Goal: Transaction & Acquisition: Purchase product/service

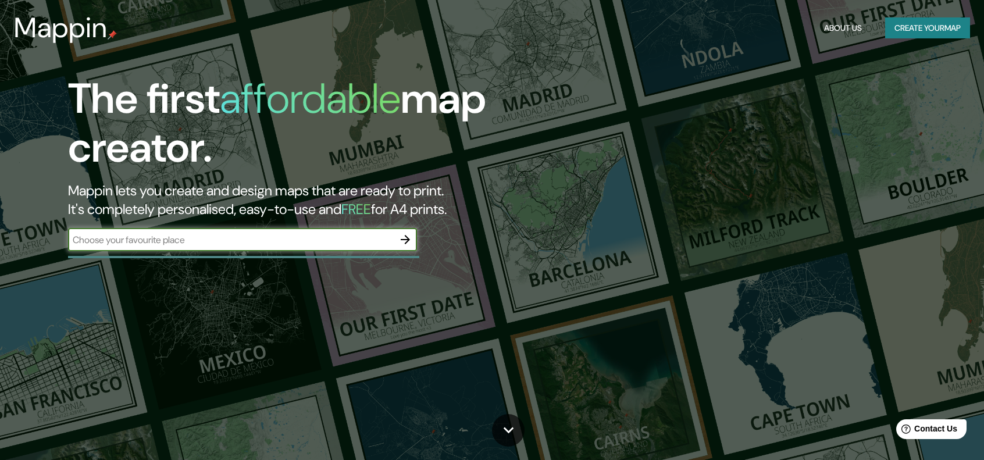
click at [232, 240] on input "text" at bounding box center [231, 239] width 326 height 13
click at [947, 29] on button "Create your map" at bounding box center [927, 28] width 85 height 22
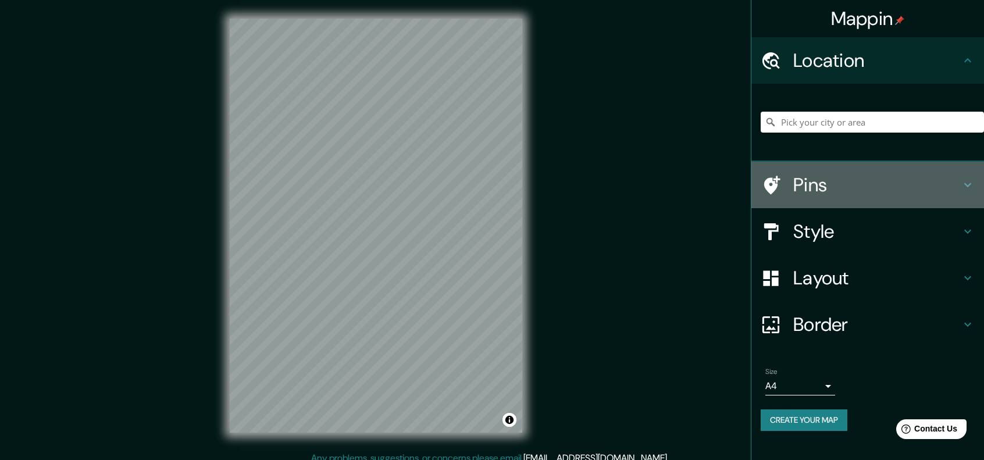
click at [785, 188] on div at bounding box center [776, 185] width 33 height 20
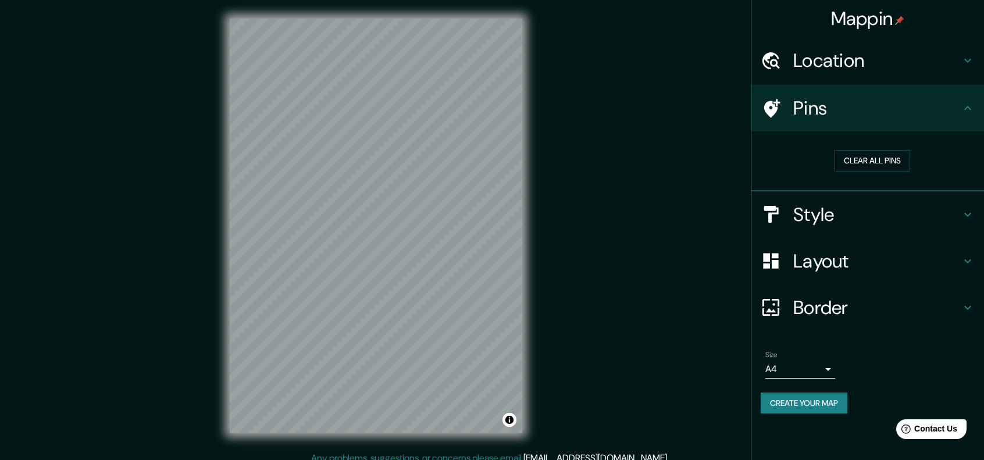
click at [886, 70] on h4 "Location" at bounding box center [876, 60] width 167 height 23
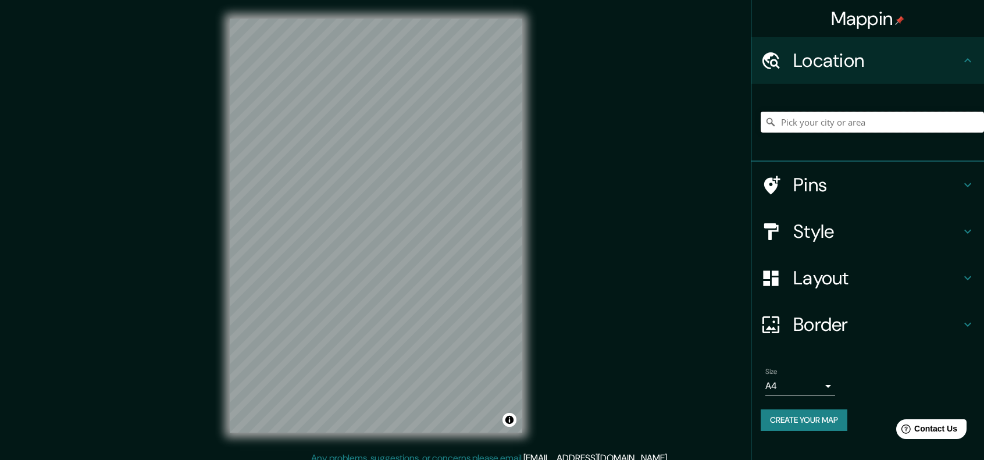
click at [871, 117] on input "Pick your city or area" at bounding box center [871, 122] width 223 height 21
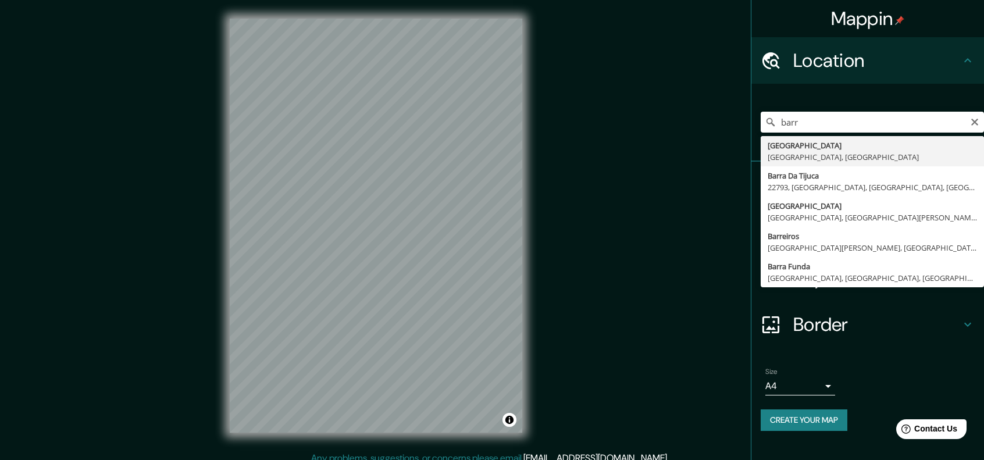
type input "[GEOGRAPHIC_DATA], [GEOGRAPHIC_DATA], [GEOGRAPHIC_DATA]"
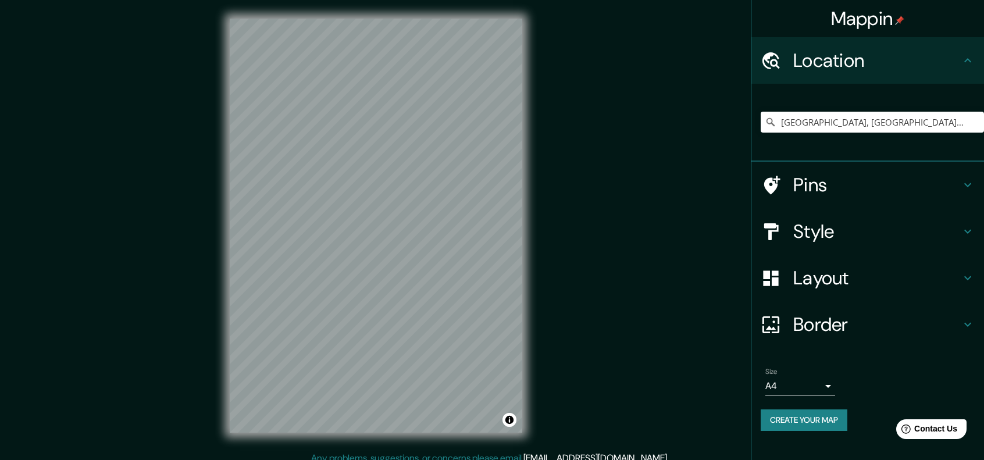
click at [923, 185] on h4 "Pins" at bounding box center [876, 184] width 167 height 23
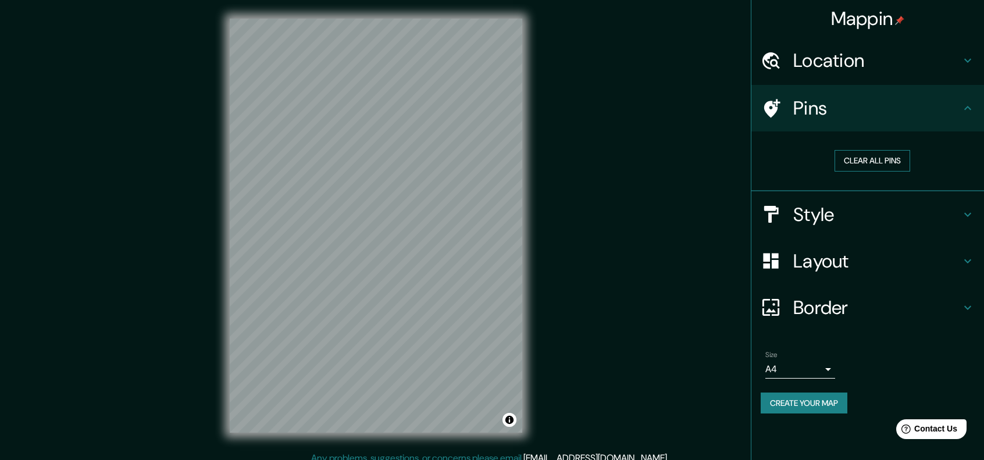
click at [898, 166] on button "Clear all pins" at bounding box center [872, 161] width 76 height 22
drag, startPoint x: 858, startPoint y: 216, endPoint x: 851, endPoint y: 217, distance: 7.1
click at [853, 217] on h4 "Style" at bounding box center [876, 214] width 167 height 23
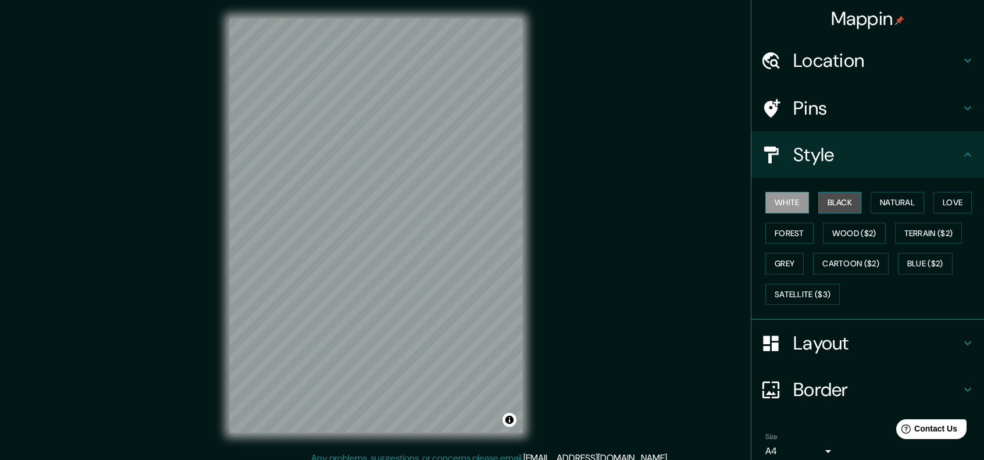
click at [836, 211] on button "Black" at bounding box center [840, 203] width 44 height 22
click at [882, 203] on button "Natural" at bounding box center [896, 203] width 53 height 22
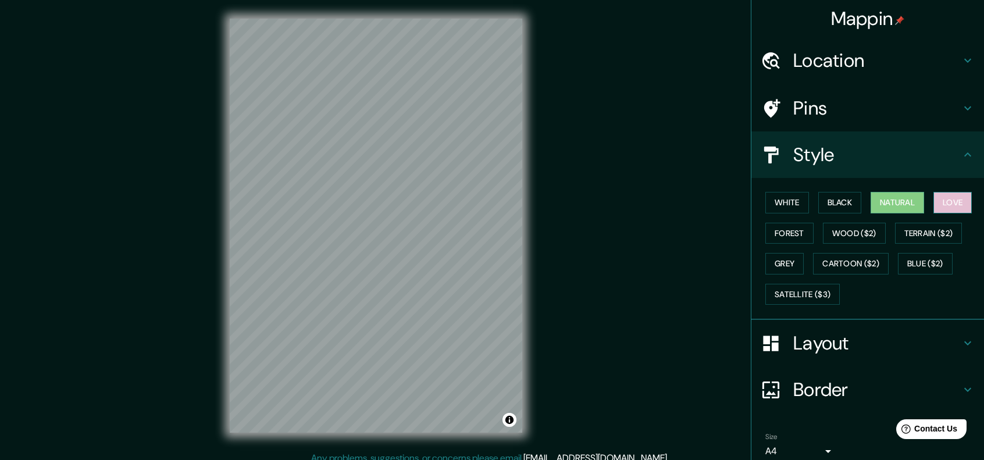
click at [941, 203] on button "Love" at bounding box center [952, 203] width 38 height 22
click at [907, 204] on button "Natural" at bounding box center [896, 203] width 53 height 22
click at [823, 235] on button "Wood ($2)" at bounding box center [854, 234] width 63 height 22
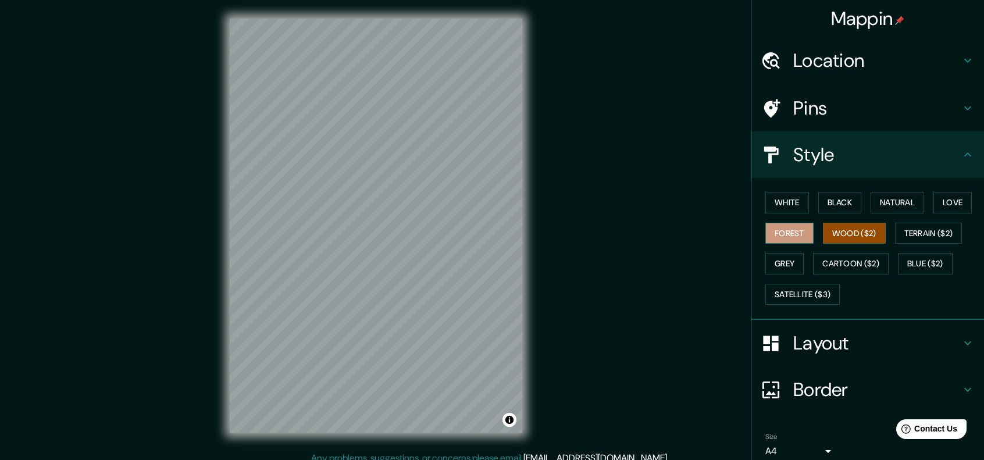
click at [785, 234] on button "Forest" at bounding box center [789, 234] width 48 height 22
click at [794, 261] on button "Grey" at bounding box center [784, 264] width 38 height 22
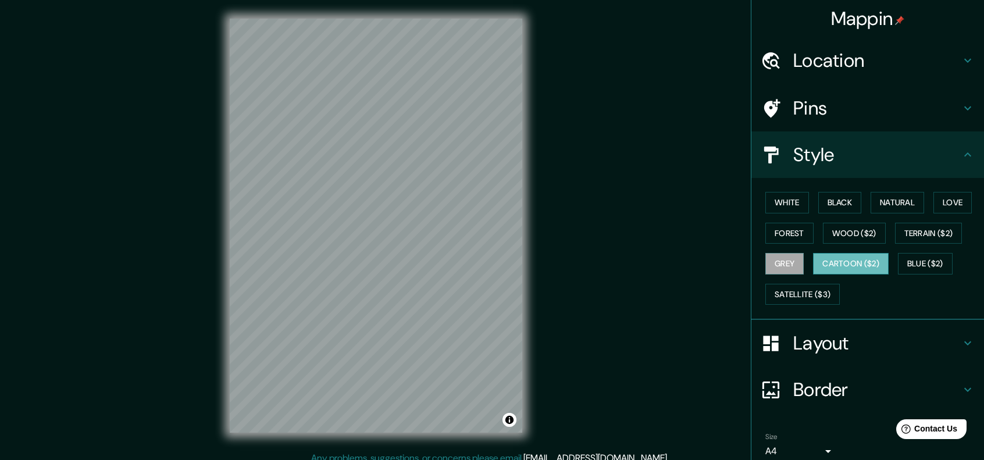
click at [837, 260] on button "Cartoon ($2)" at bounding box center [851, 264] width 76 height 22
click at [902, 263] on button "Blue ($2)" at bounding box center [925, 264] width 55 height 22
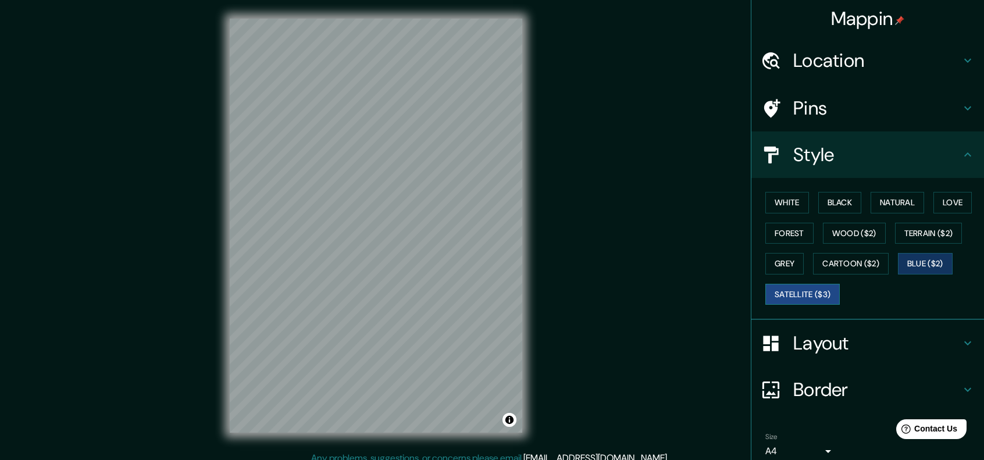
click at [816, 299] on button "Satellite ($3)" at bounding box center [802, 295] width 74 height 22
